Goal: Find specific page/section: Find specific page/section

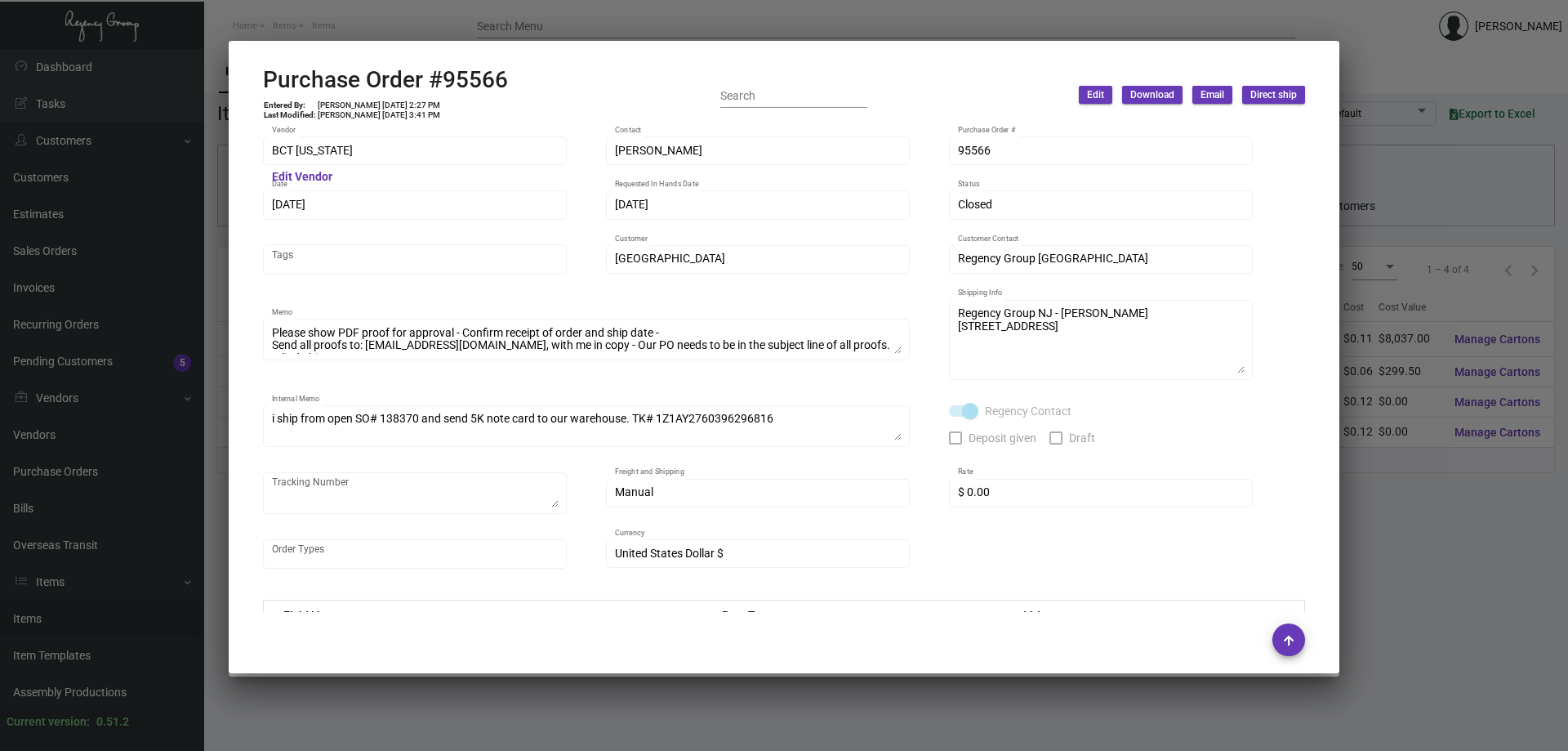
scroll to position [1377, 0]
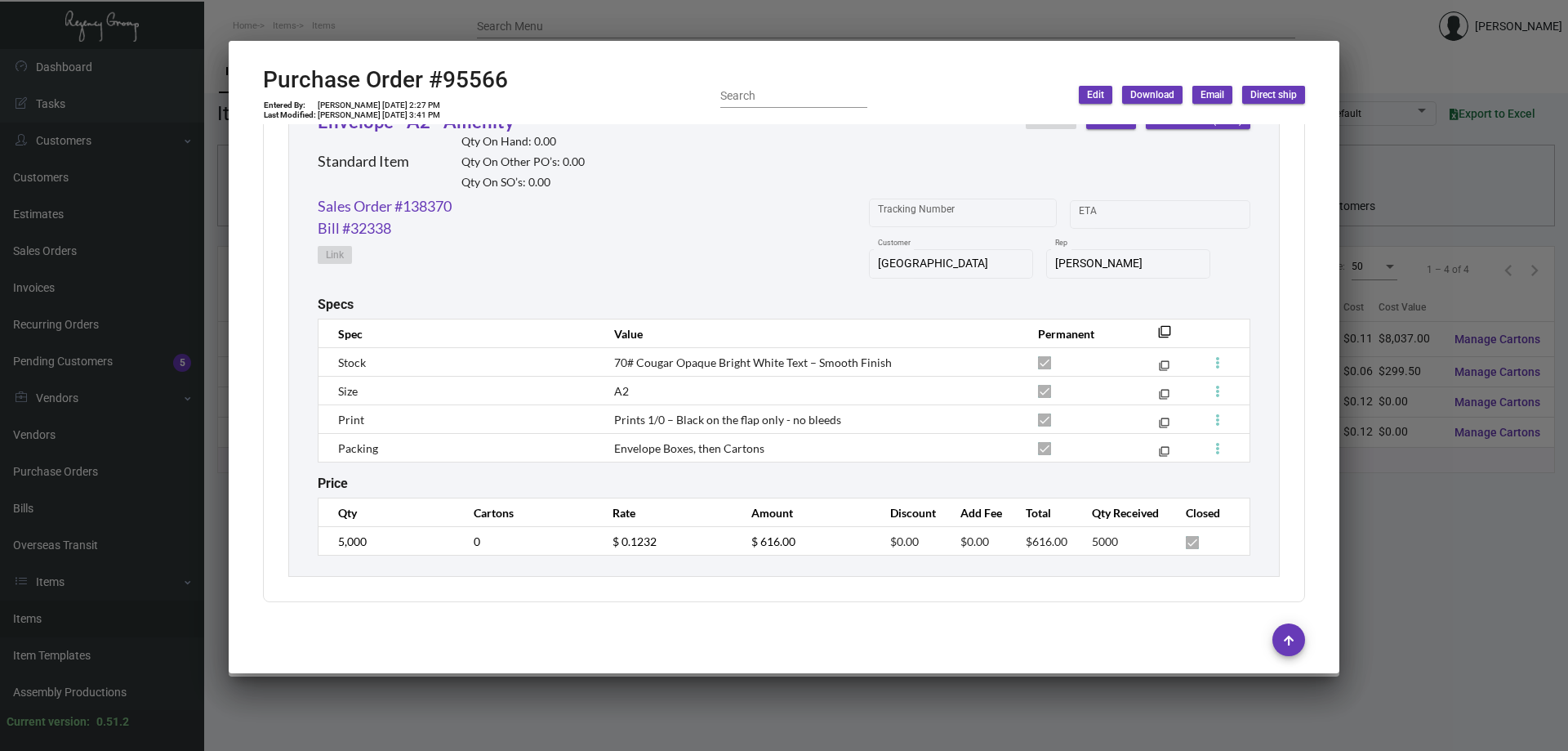
click at [378, 2] on div at bounding box center [784, 376] width 1568 height 751
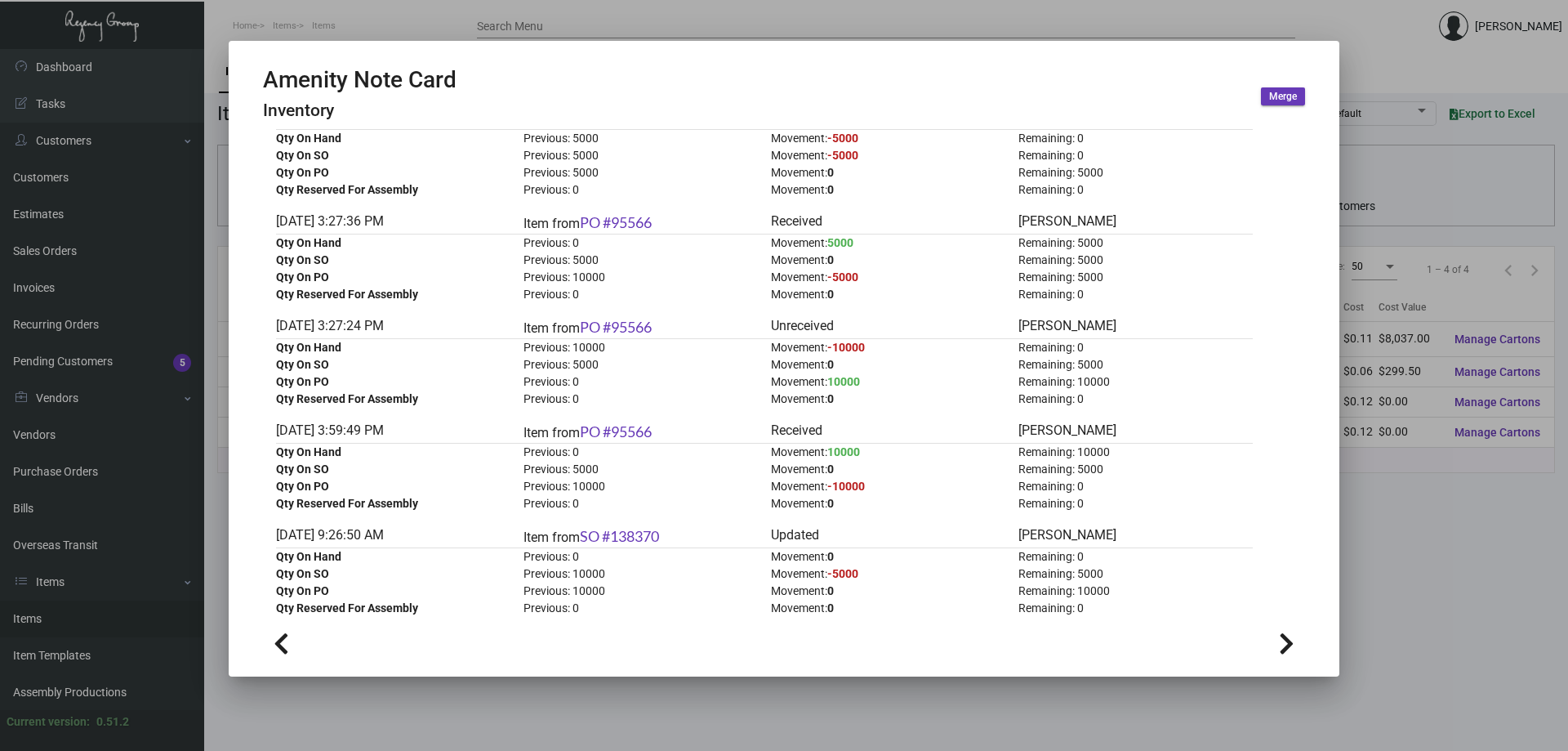
click at [72, 613] on div at bounding box center [784, 376] width 1568 height 751
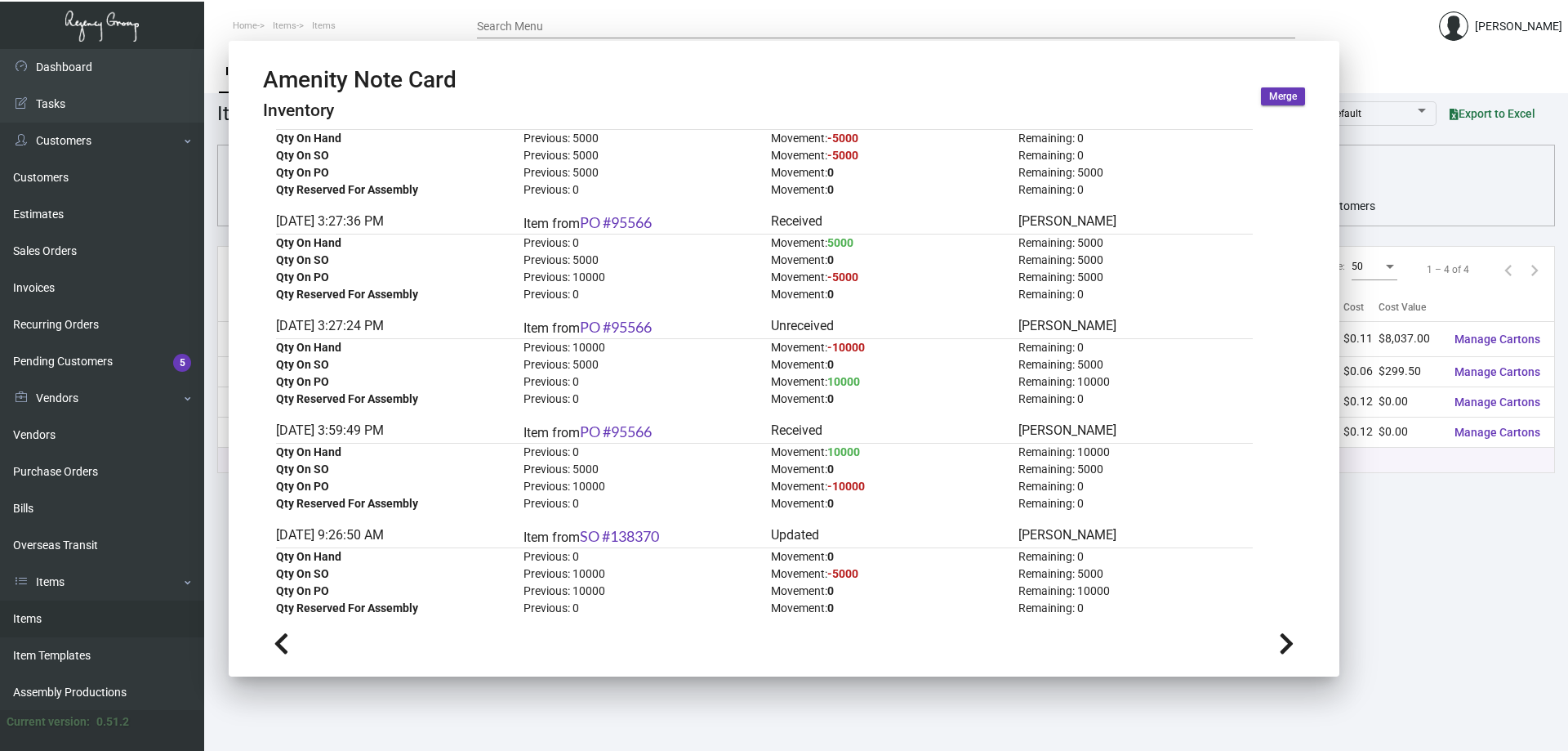
click at [72, 613] on link "Items" at bounding box center [102, 619] width 204 height 37
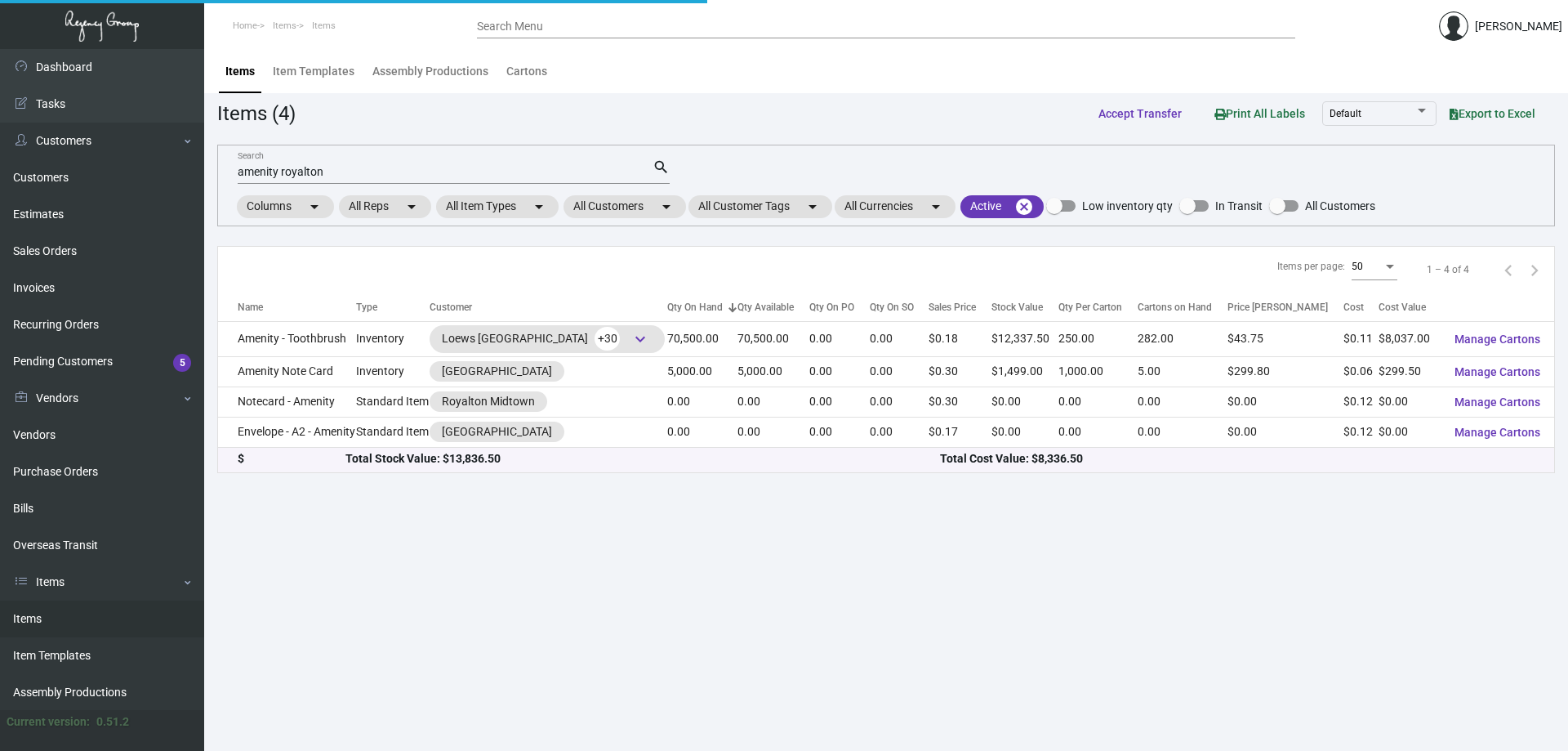
click at [72, 613] on link "Items" at bounding box center [102, 619] width 204 height 37
drag, startPoint x: 375, startPoint y: 179, endPoint x: 0, endPoint y: 159, distance: 375.5
click at [0, 159] on div "Dashboard Dashboard Tasks Customers Customers Estimates Sales Orders Invoices R…" at bounding box center [784, 400] width 1568 height 702
click at [262, 171] on input "amenity royalton" at bounding box center [445, 173] width 415 height 13
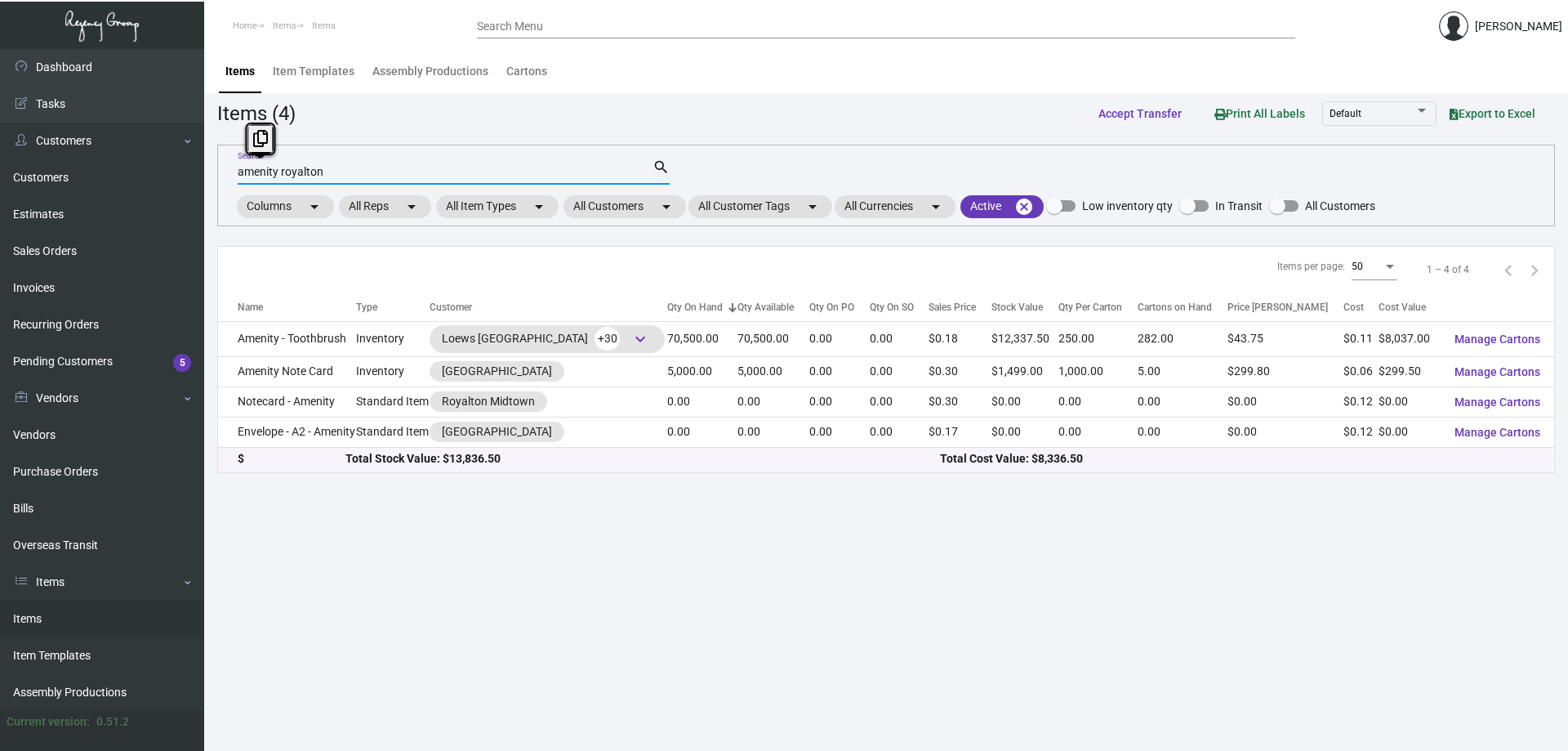
click at [262, 171] on input "amenity royalton" at bounding box center [445, 173] width 415 height 13
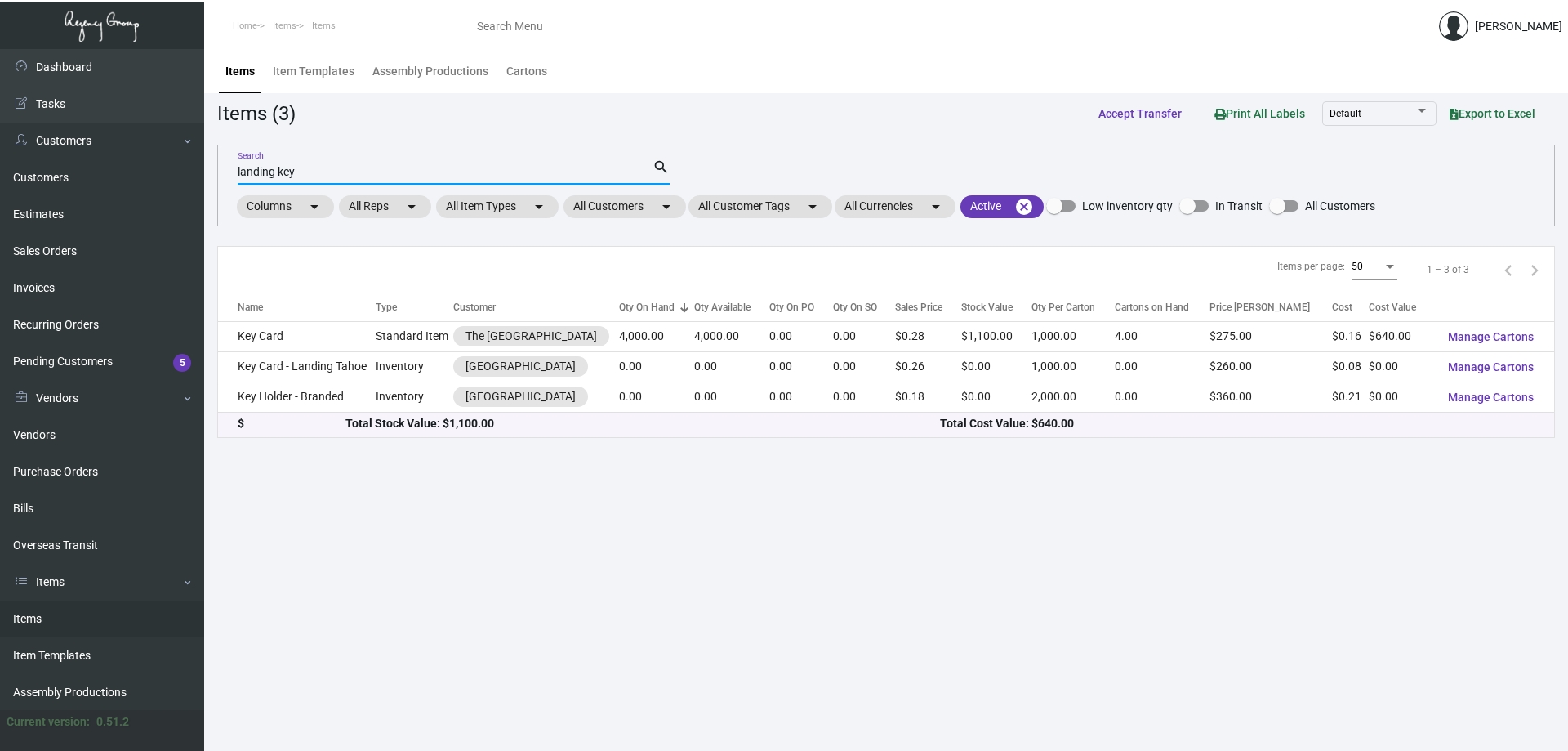
type input "landing key"
